Goal: Navigation & Orientation: Find specific page/section

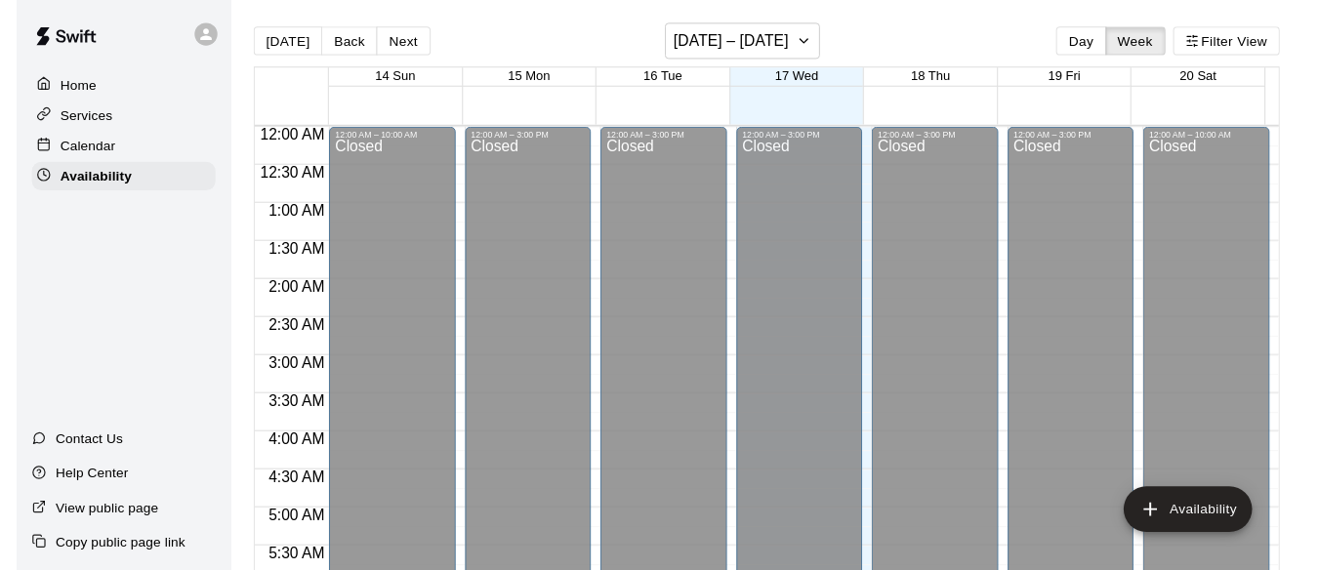
scroll to position [1398, 0]
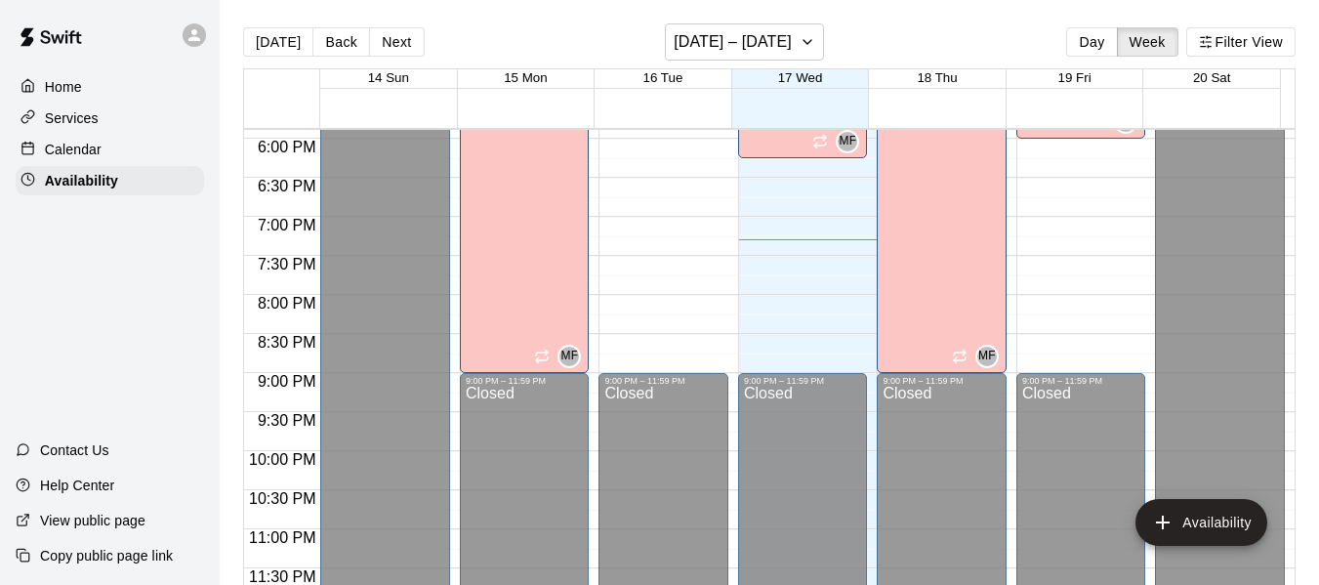
click at [97, 143] on p "Calendar" at bounding box center [73, 150] width 57 height 20
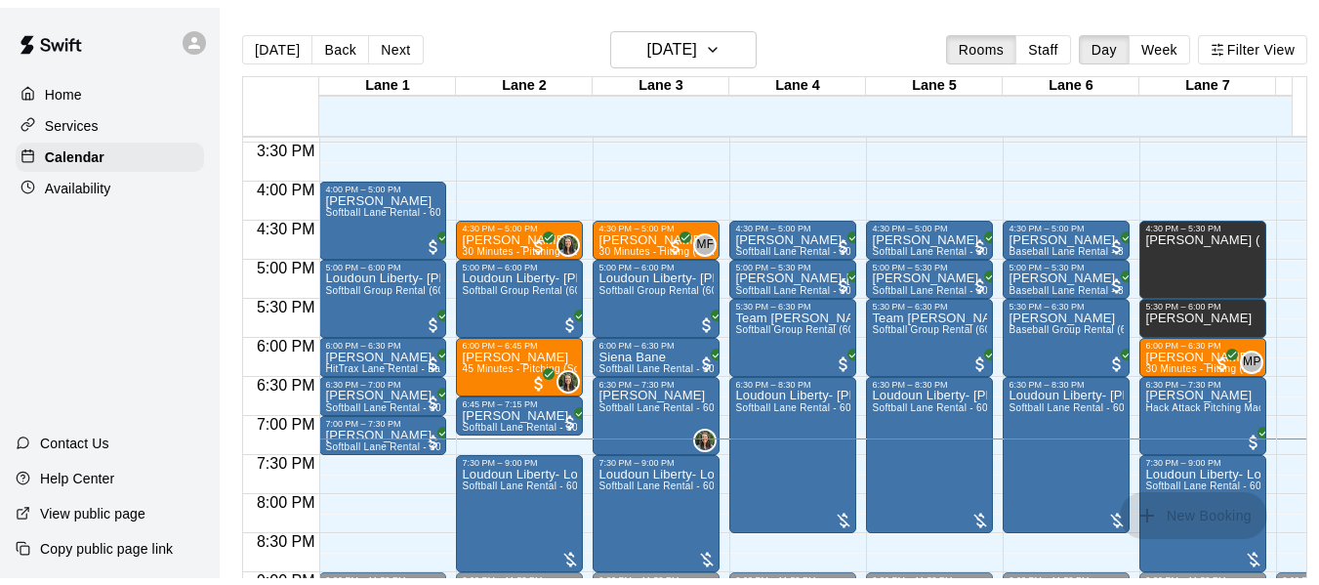
scroll to position [1167, 0]
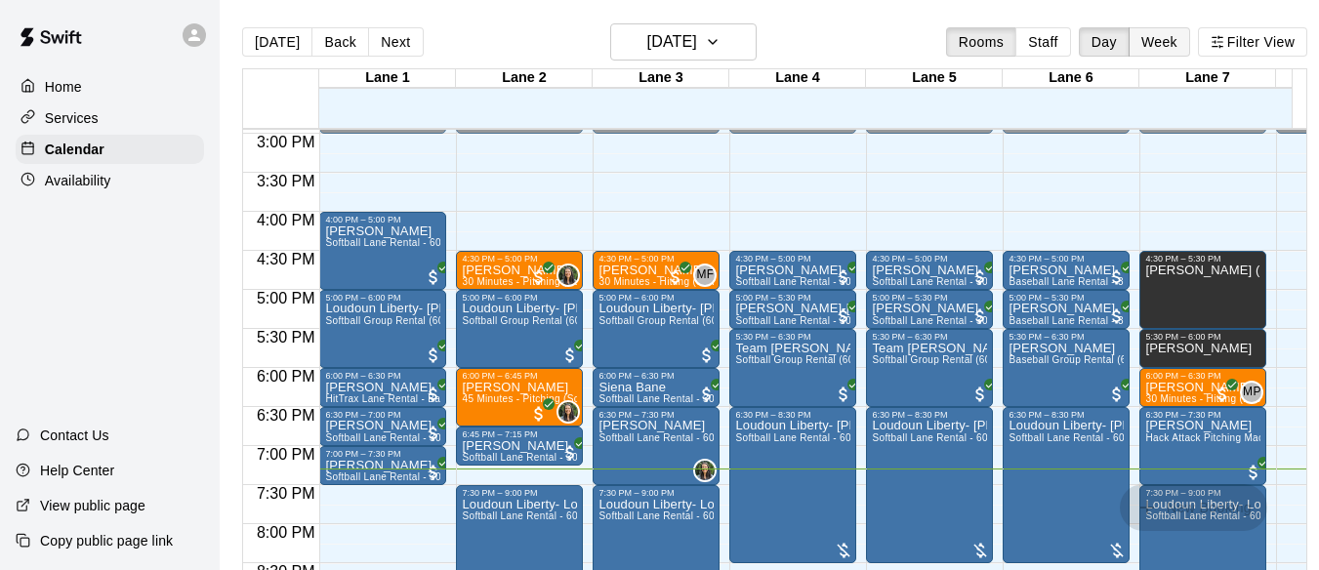
click at [1167, 37] on button "Week" at bounding box center [1158, 41] width 61 height 29
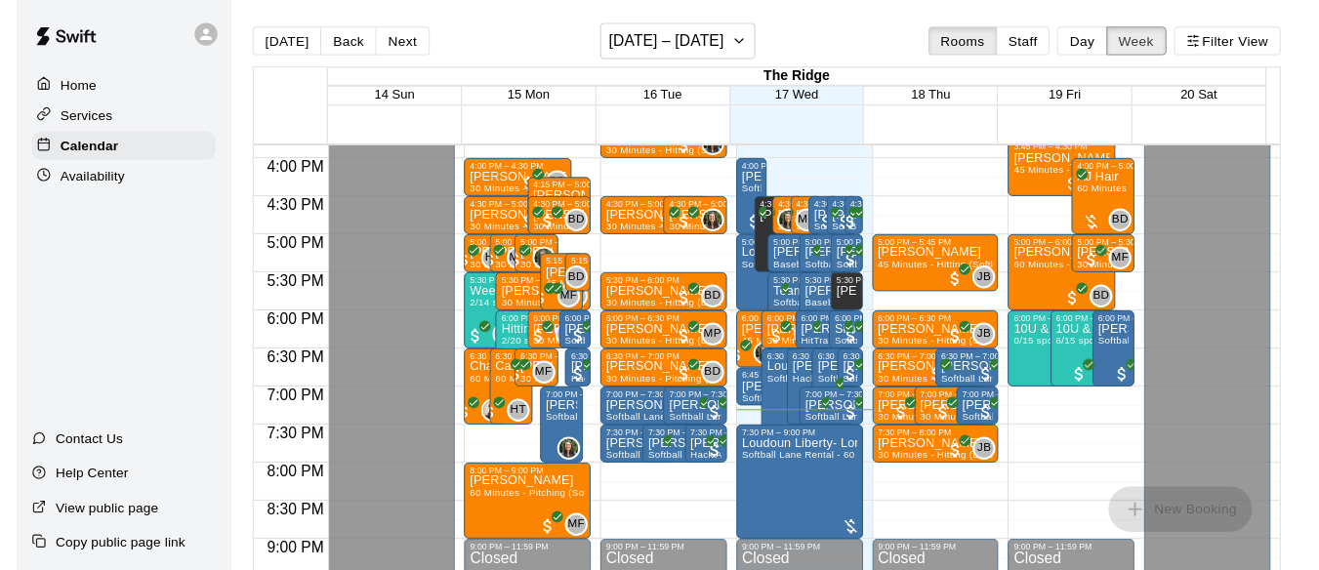
scroll to position [1246, 0]
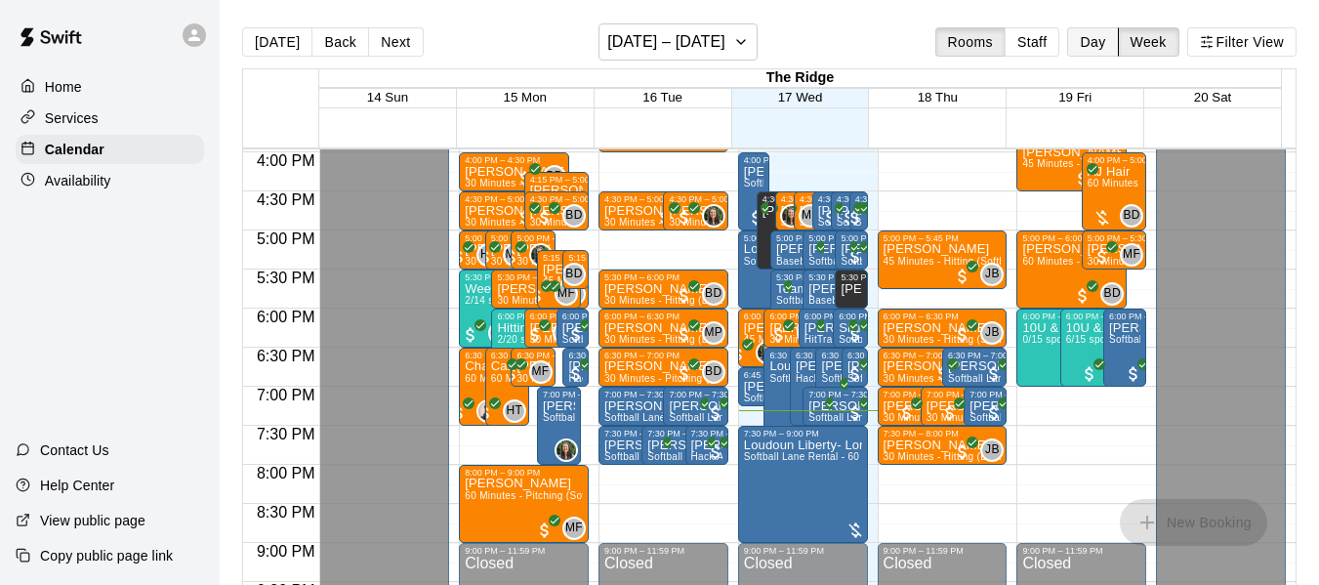
click at [1088, 39] on button "Day" at bounding box center [1092, 41] width 51 height 29
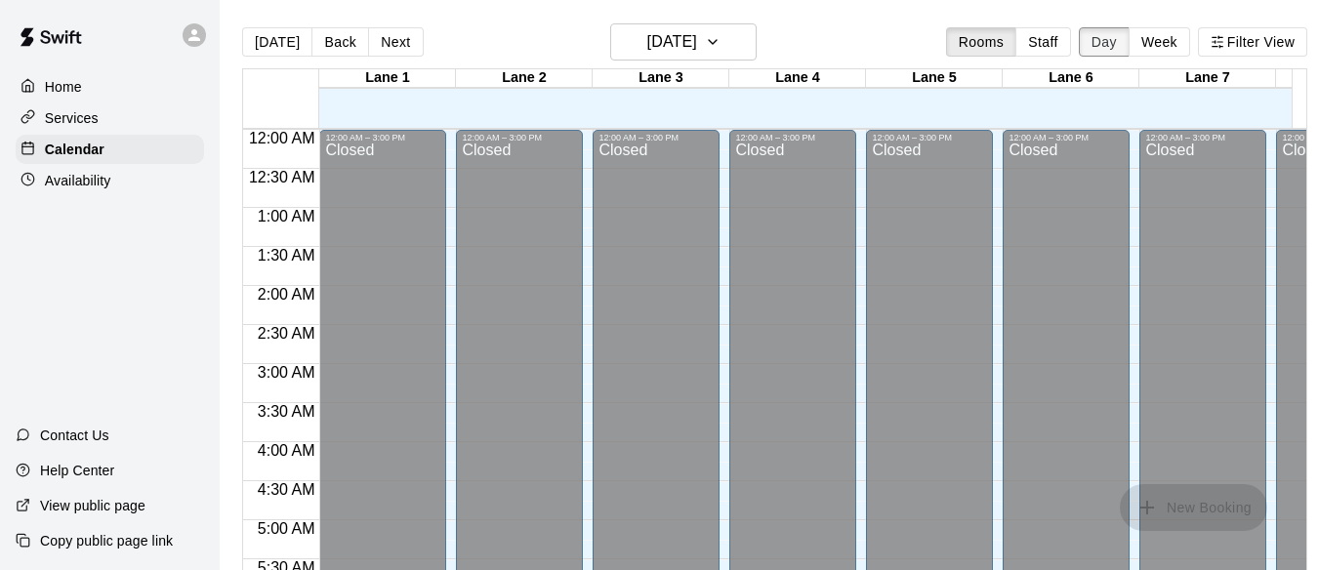
scroll to position [1413, 0]
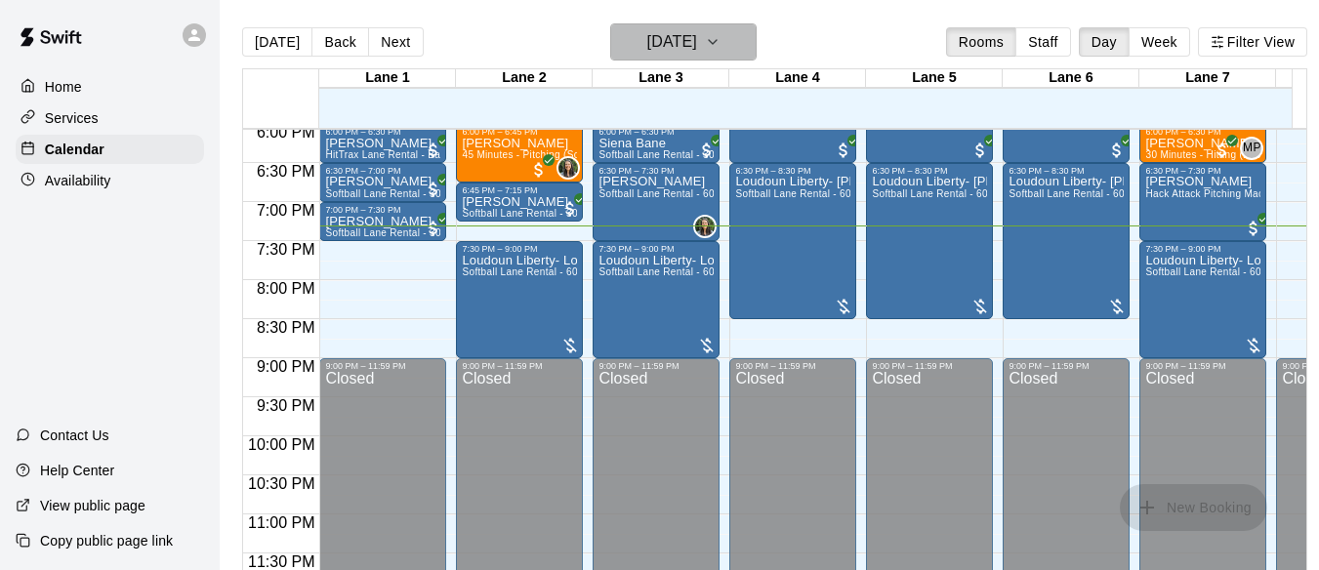
click at [720, 41] on icon "button" at bounding box center [713, 41] width 16 height 23
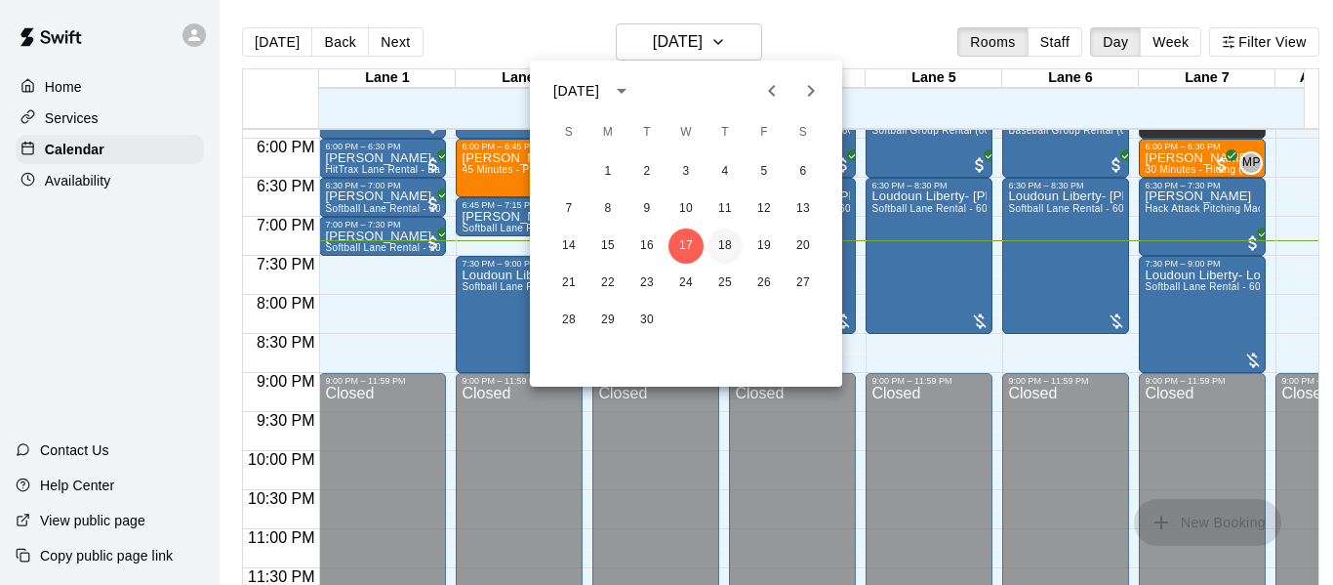
click at [726, 239] on button "18" at bounding box center [725, 245] width 35 height 35
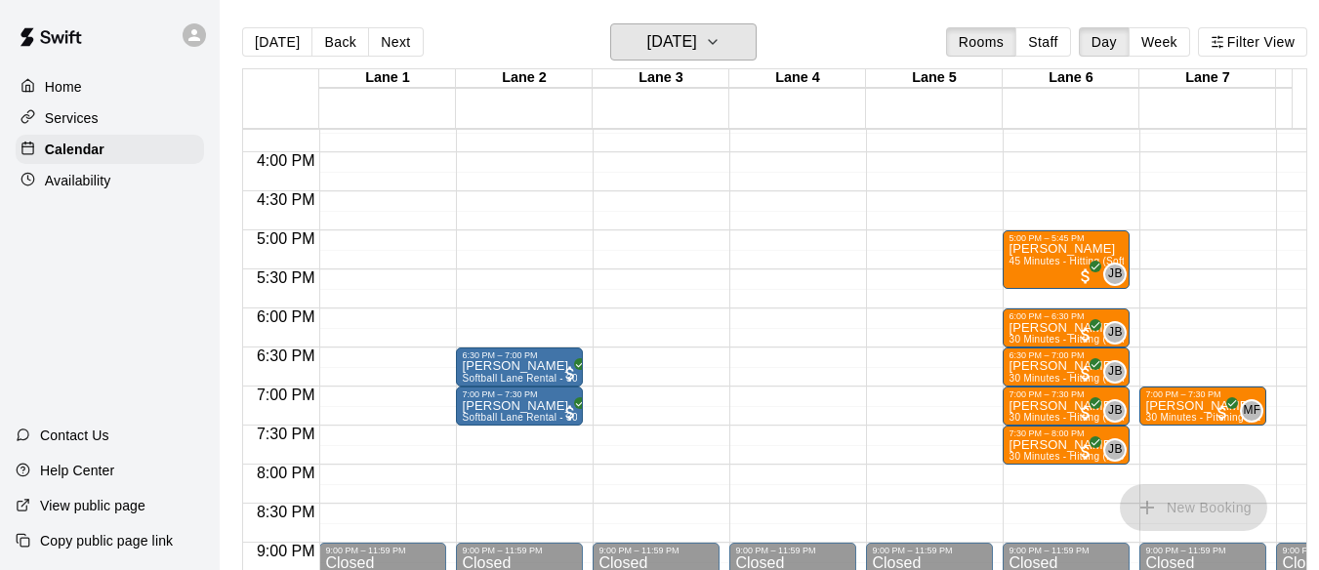
scroll to position [1192, 0]
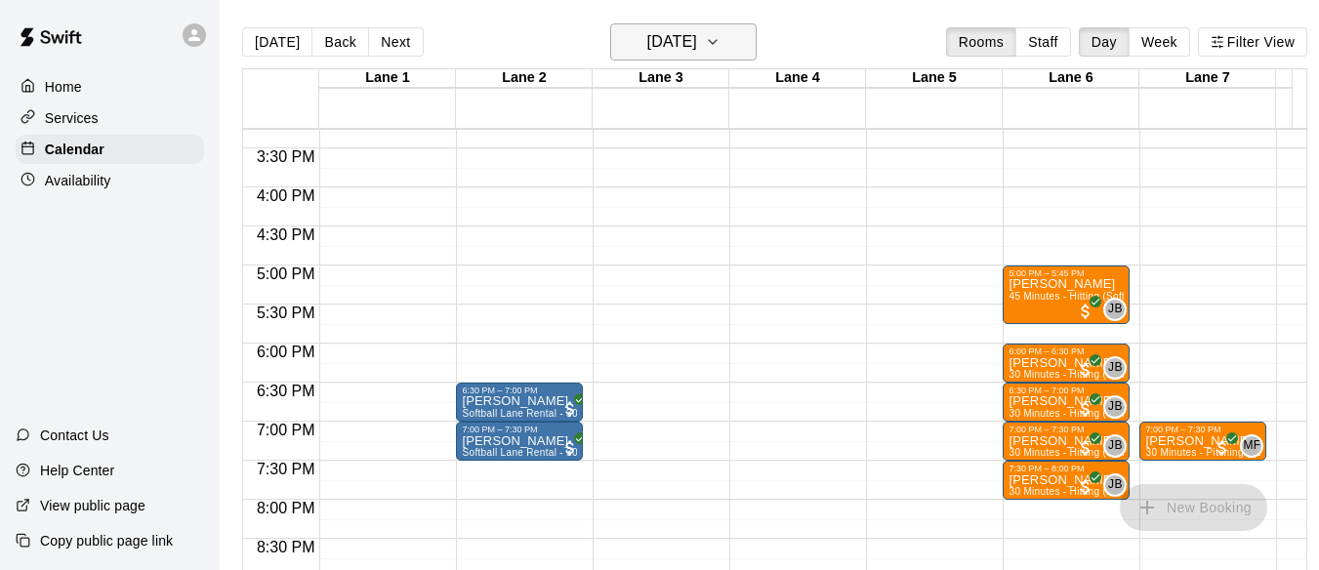
click at [720, 36] on icon "button" at bounding box center [713, 41] width 16 height 23
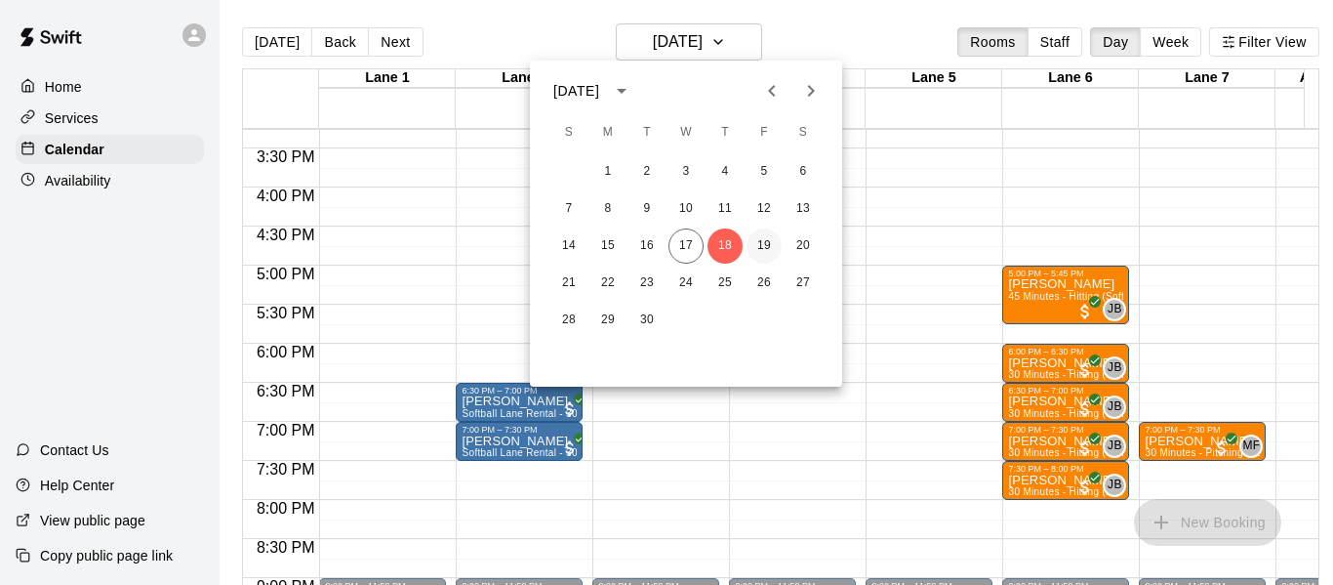
click at [762, 244] on button "19" at bounding box center [764, 245] width 35 height 35
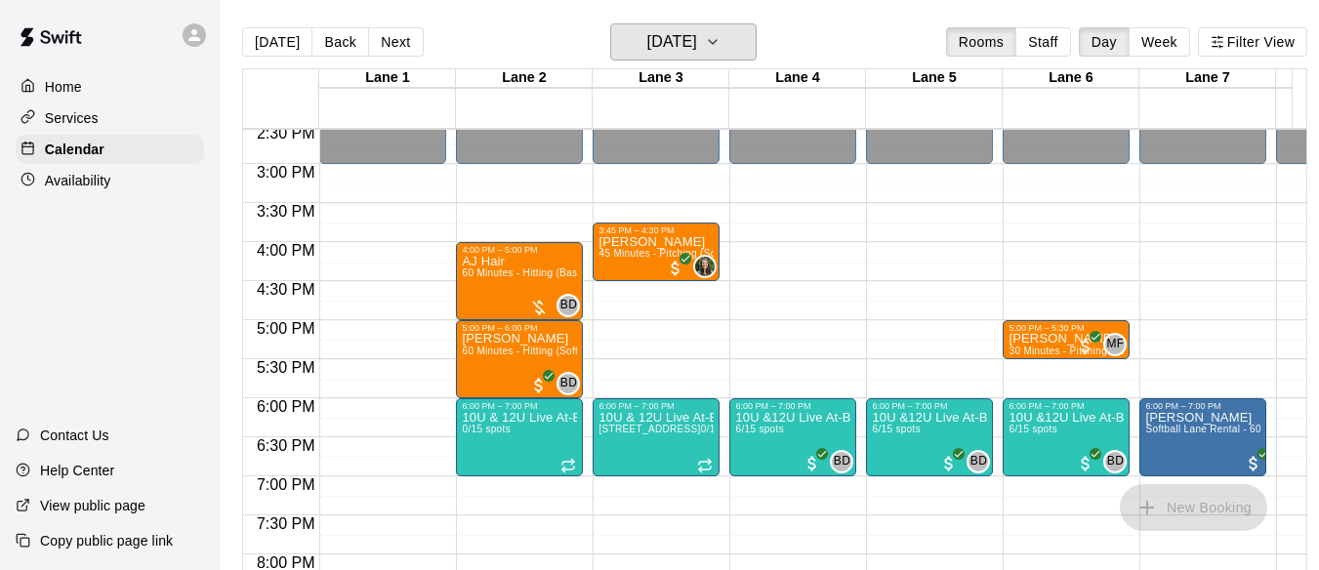
scroll to position [1157, 0]
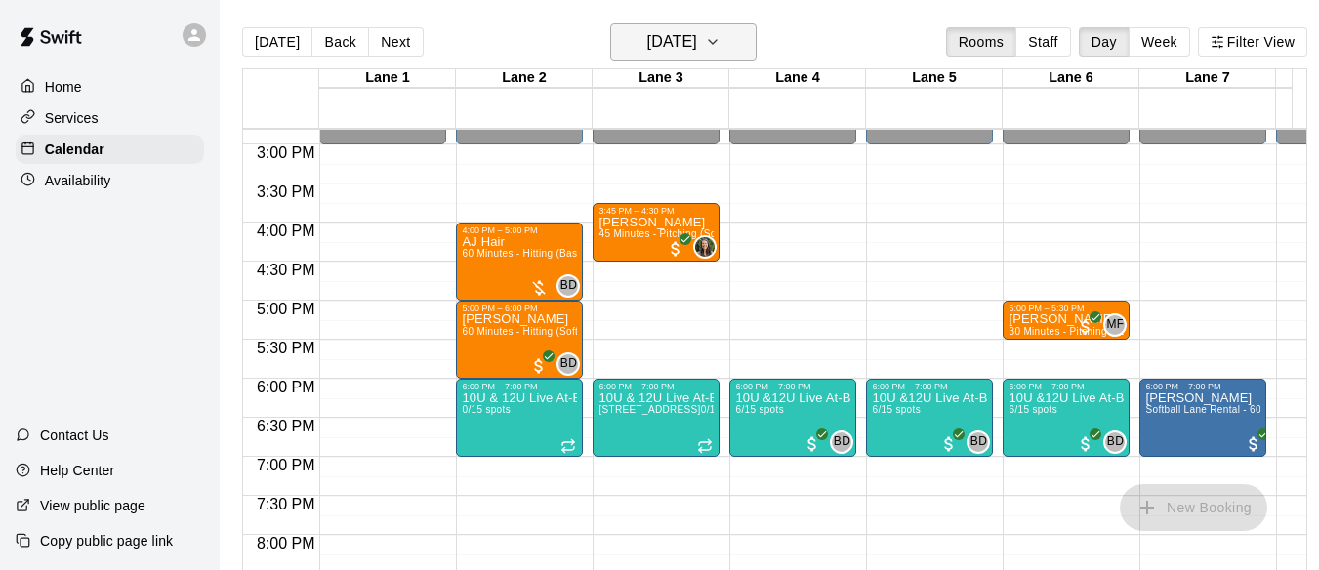
click at [752, 47] on button "[DATE]" at bounding box center [683, 41] width 146 height 37
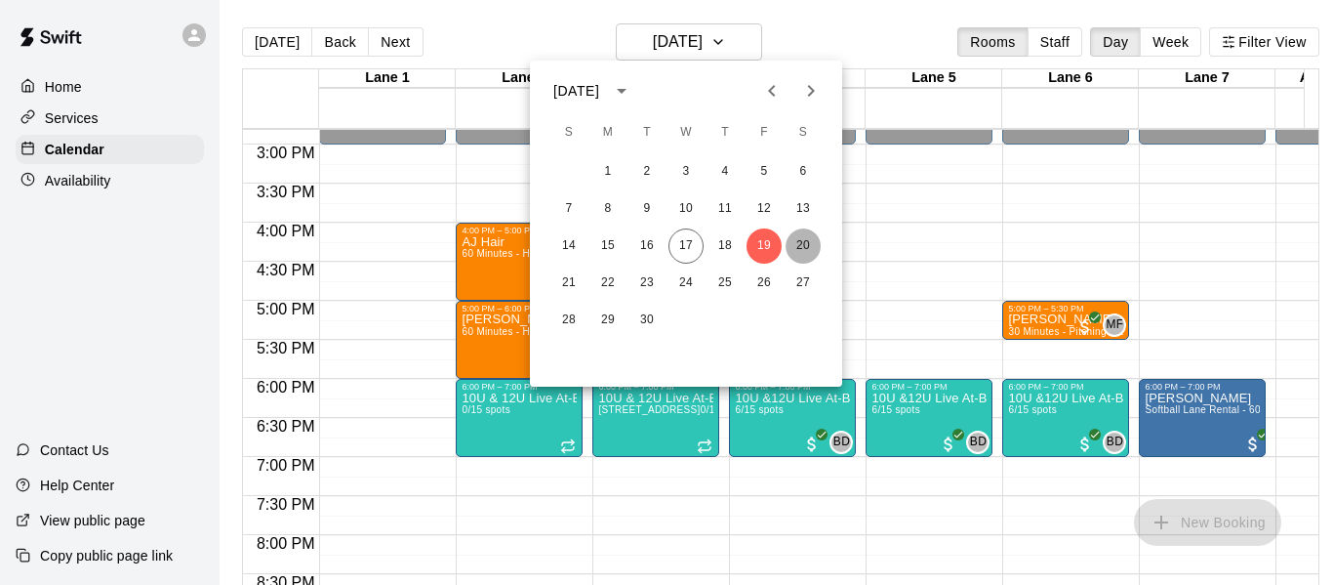
click at [801, 247] on button "20" at bounding box center [803, 245] width 35 height 35
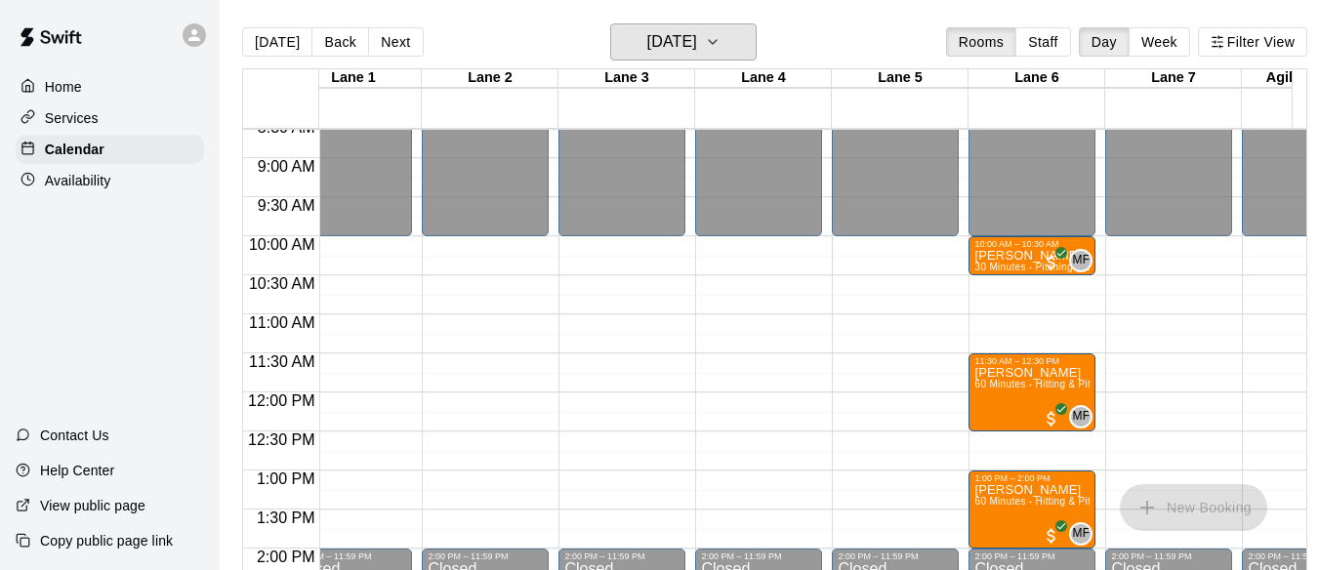
scroll to position [681, 34]
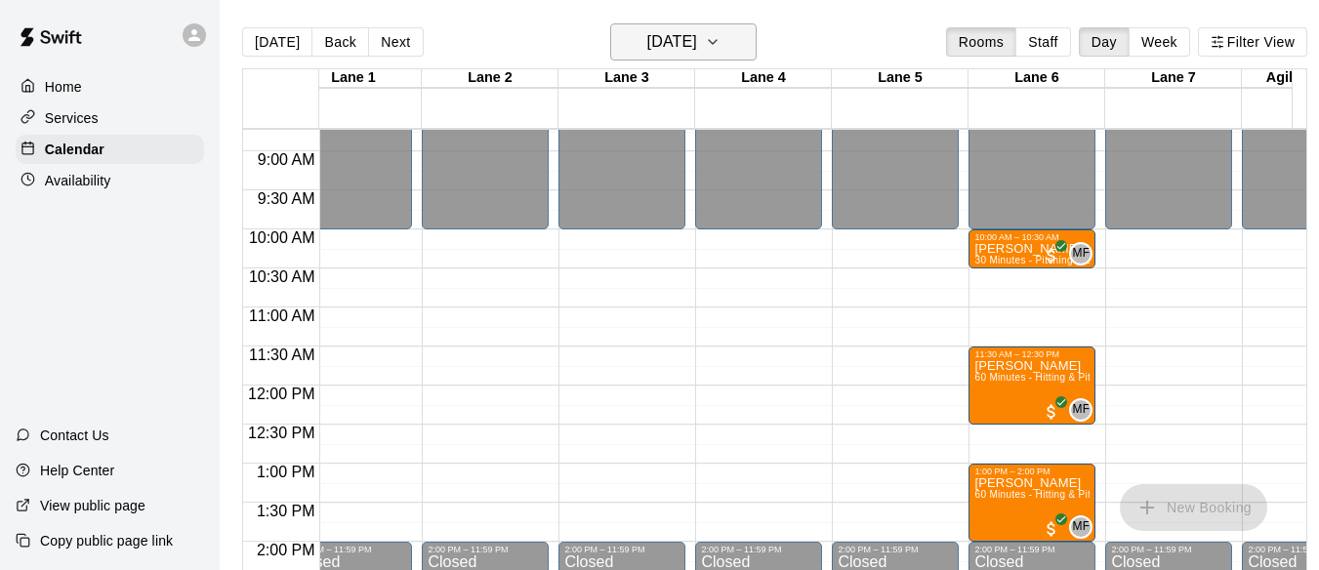
click at [720, 40] on icon "button" at bounding box center [713, 41] width 16 height 23
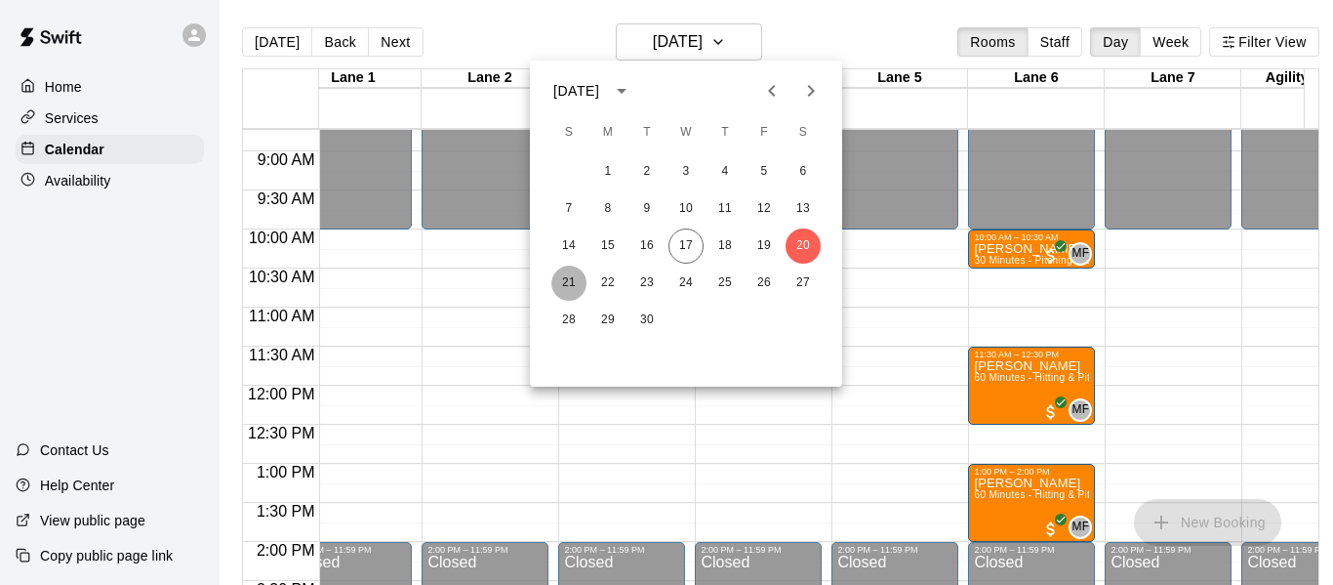
click at [566, 289] on button "21" at bounding box center [568, 282] width 35 height 35
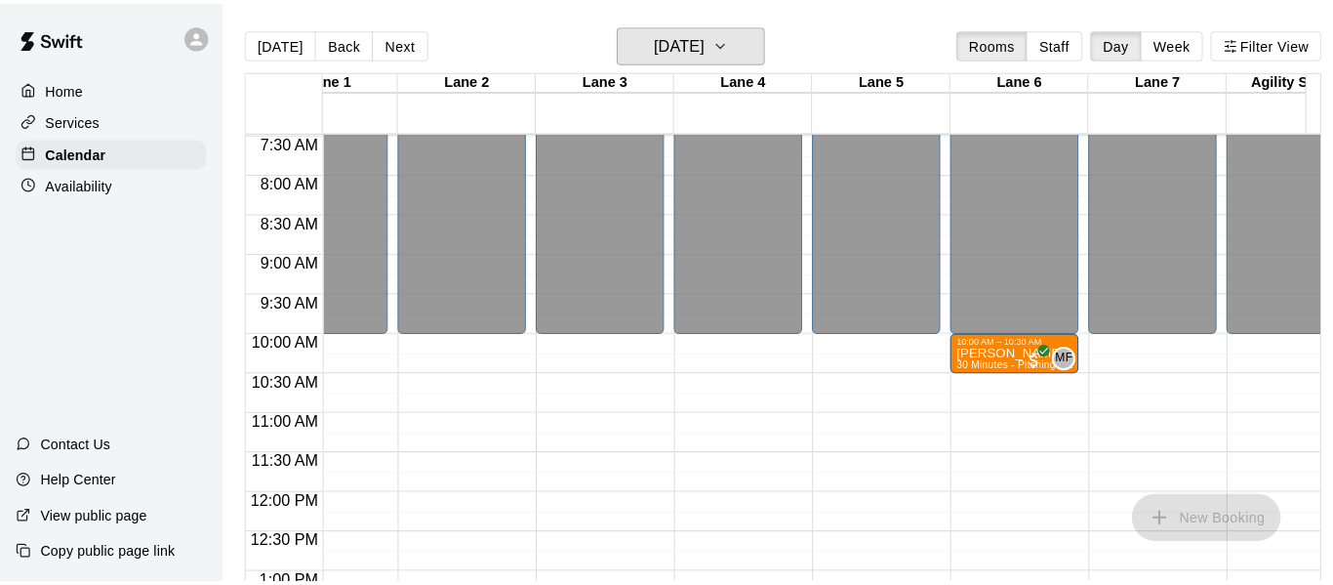
scroll to position [0, 64]
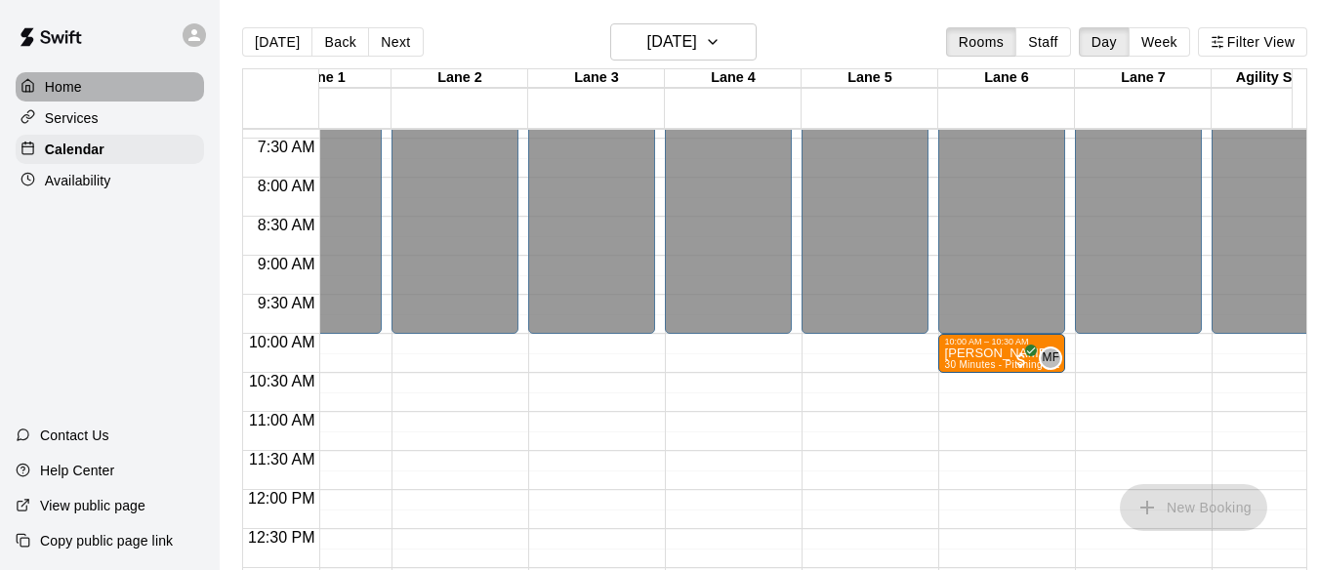
click at [64, 83] on p "Home" at bounding box center [63, 87] width 37 height 20
